Goal: Task Accomplishment & Management: Use online tool/utility

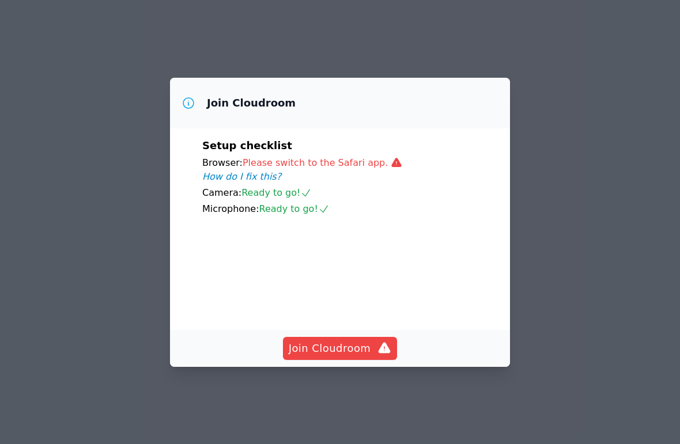
click at [344, 356] on span "Join Cloudroom" at bounding box center [340, 348] width 103 height 16
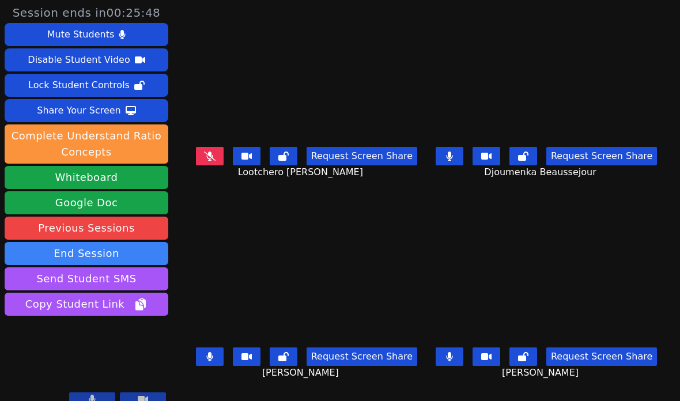
click at [100, 183] on button "Whiteboard" at bounding box center [87, 177] width 164 height 23
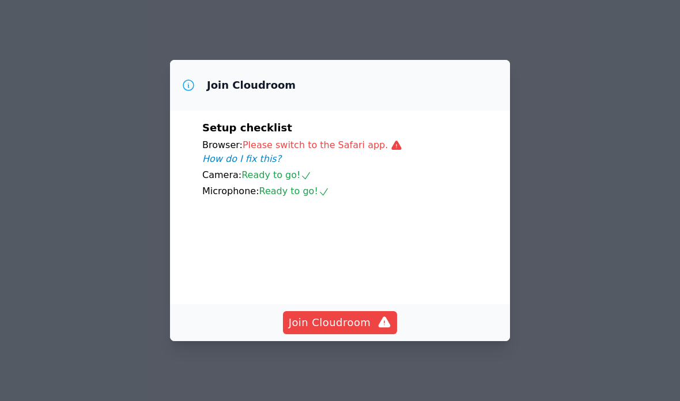
click at [351, 331] on span "Join Cloudroom" at bounding box center [340, 322] width 103 height 16
click at [348, 331] on span "Join Cloudroom" at bounding box center [340, 322] width 103 height 16
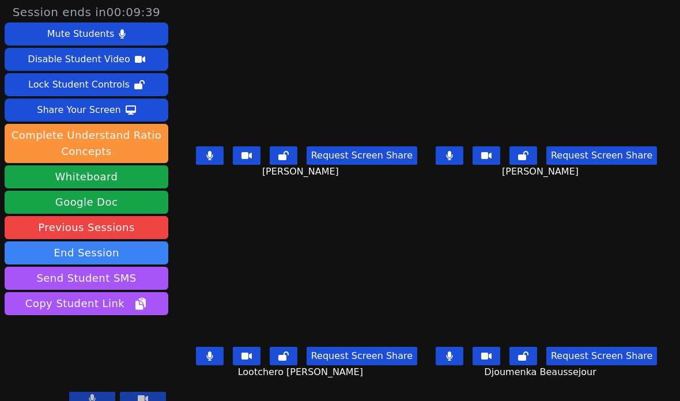
scroll to position [46, 0]
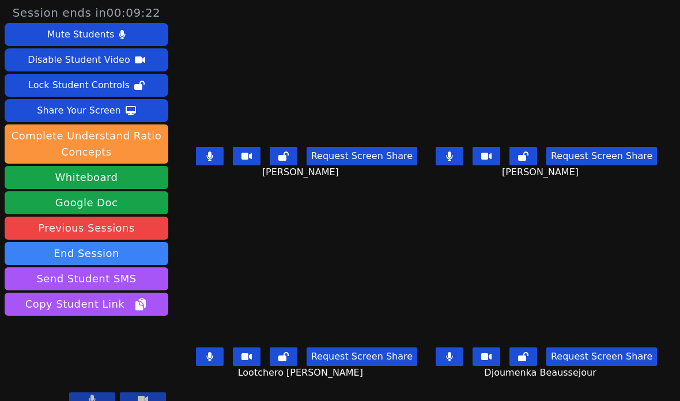
click at [206, 355] on button at bounding box center [210, 356] width 28 height 18
click at [244, 352] on icon at bounding box center [246, 356] width 10 height 9
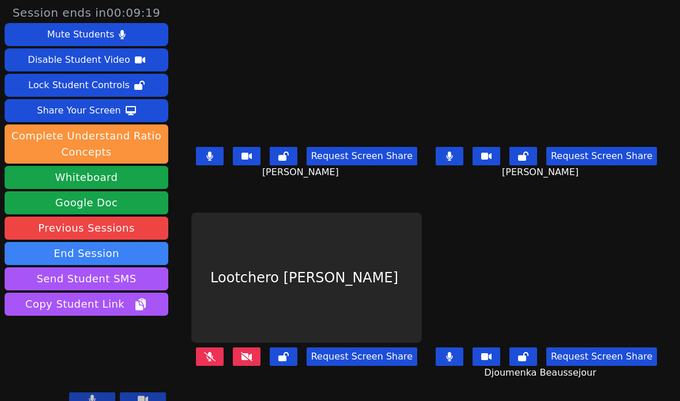
click at [244, 352] on icon at bounding box center [247, 356] width 12 height 9
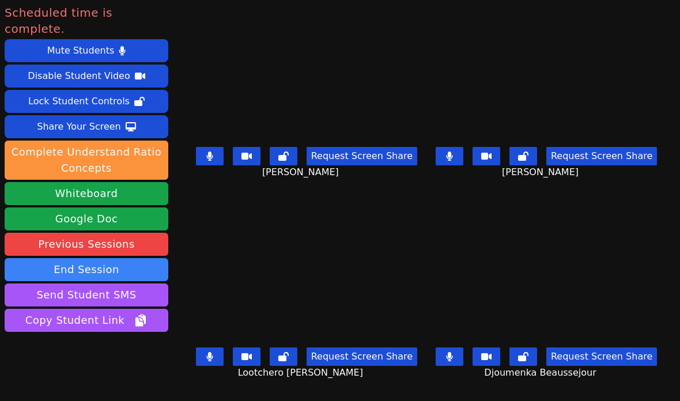
scroll to position [0, 0]
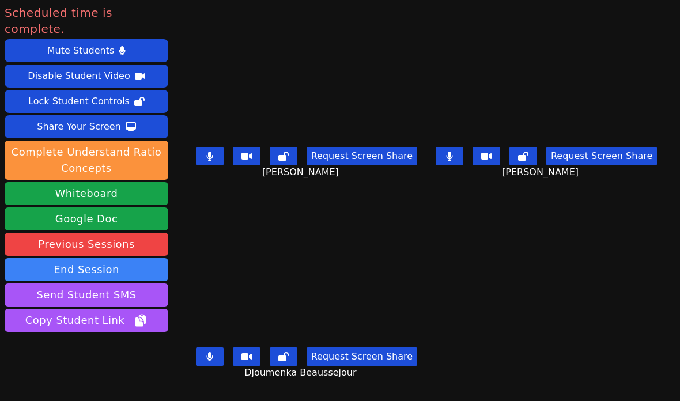
click at [97, 258] on button "End Session" at bounding box center [87, 269] width 164 height 23
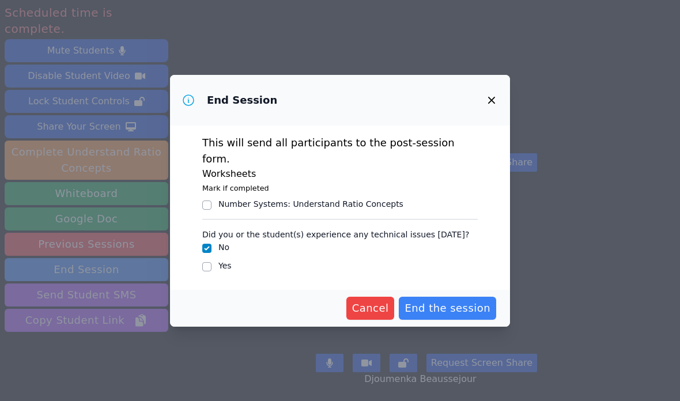
click at [461, 301] on span "End the session" at bounding box center [447, 308] width 86 height 16
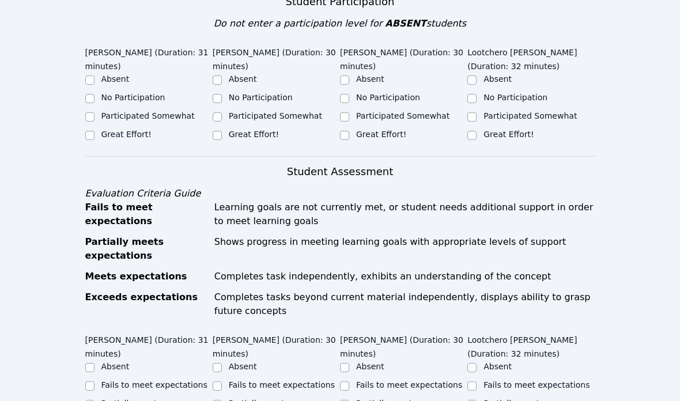
scroll to position [454, 0]
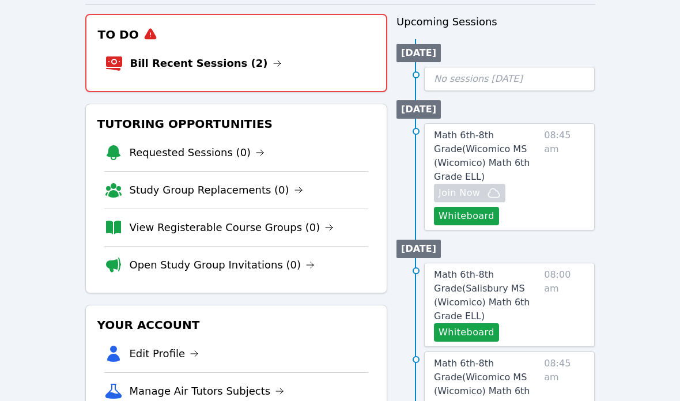
scroll to position [150, 0]
